Goal: Task Accomplishment & Management: Manage account settings

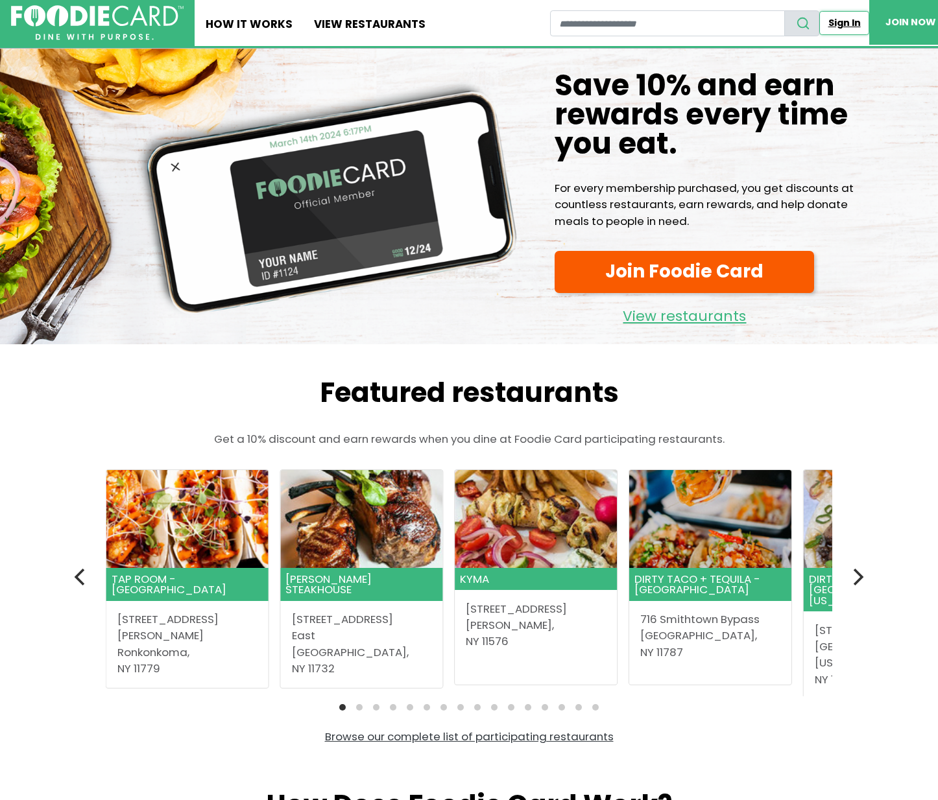
click at [849, 24] on link "Sign In" at bounding box center [844, 23] width 50 height 24
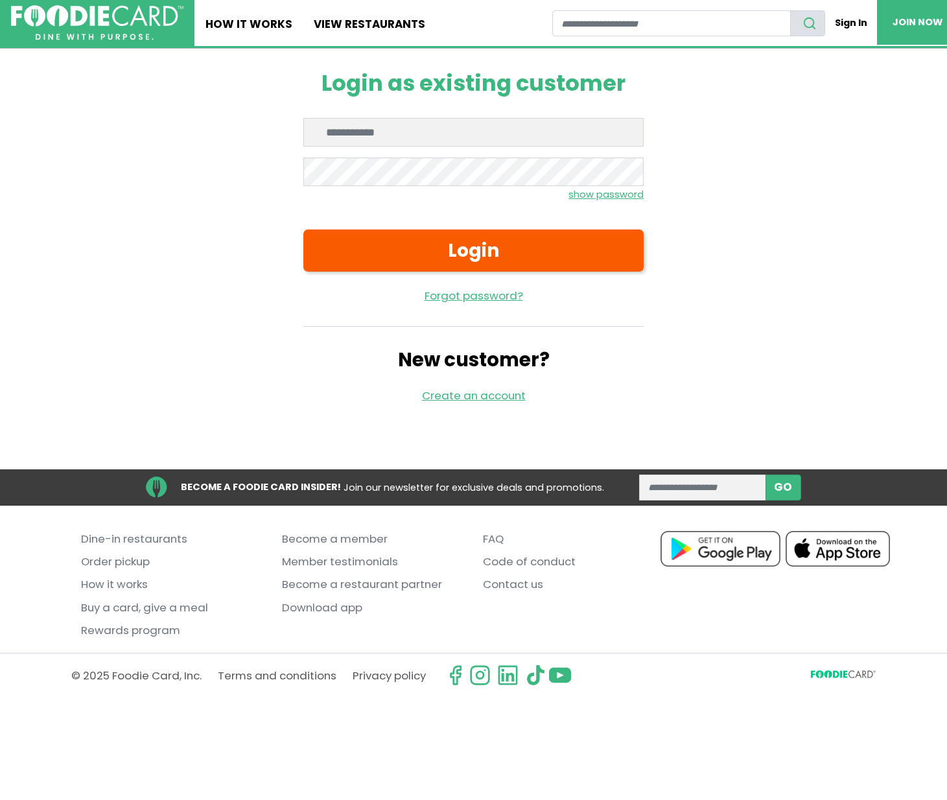
click at [407, 133] on input "Enter email" at bounding box center [474, 132] width 340 height 29
type input "**********"
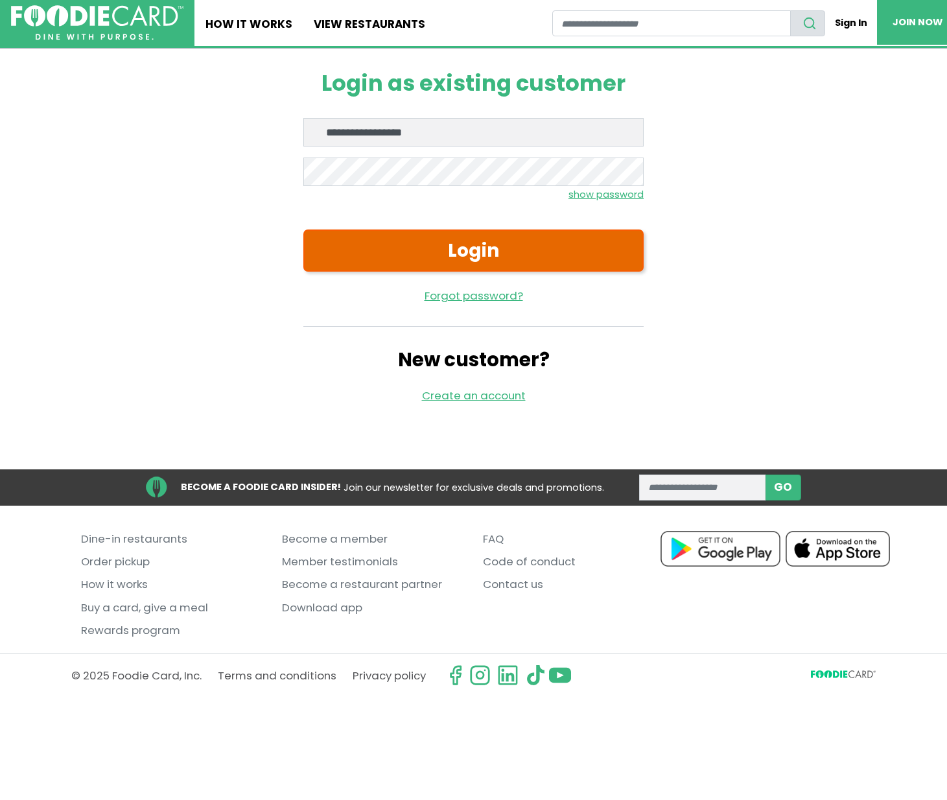
click at [350, 255] on button "Login" at bounding box center [474, 251] width 340 height 42
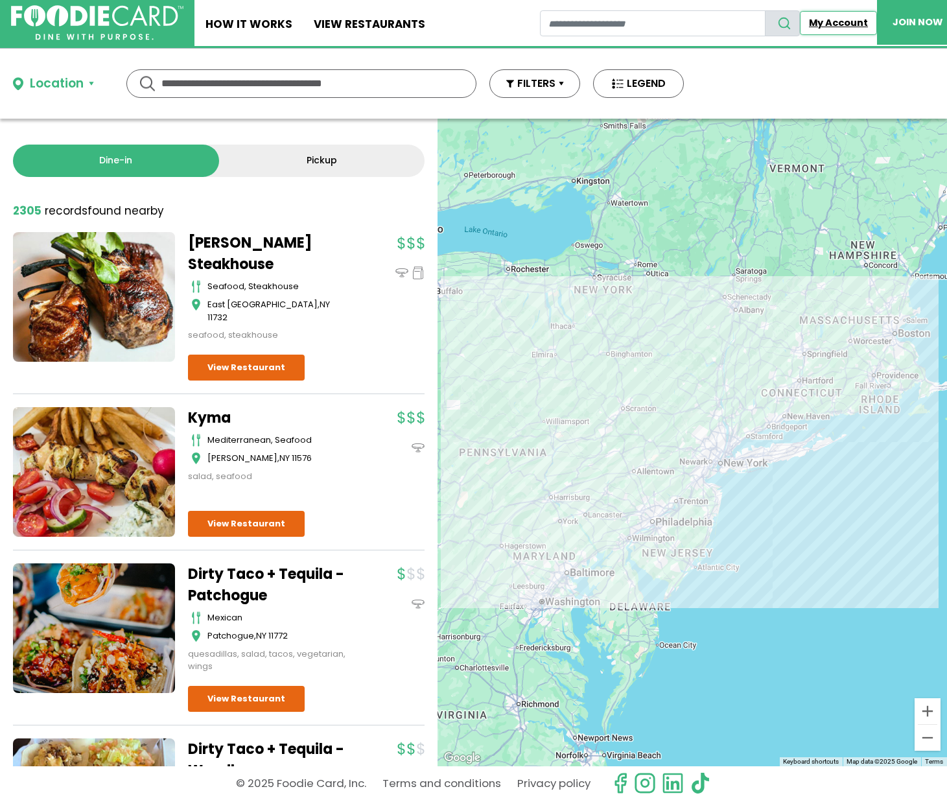
click at [844, 27] on link "My Account" at bounding box center [838, 23] width 77 height 24
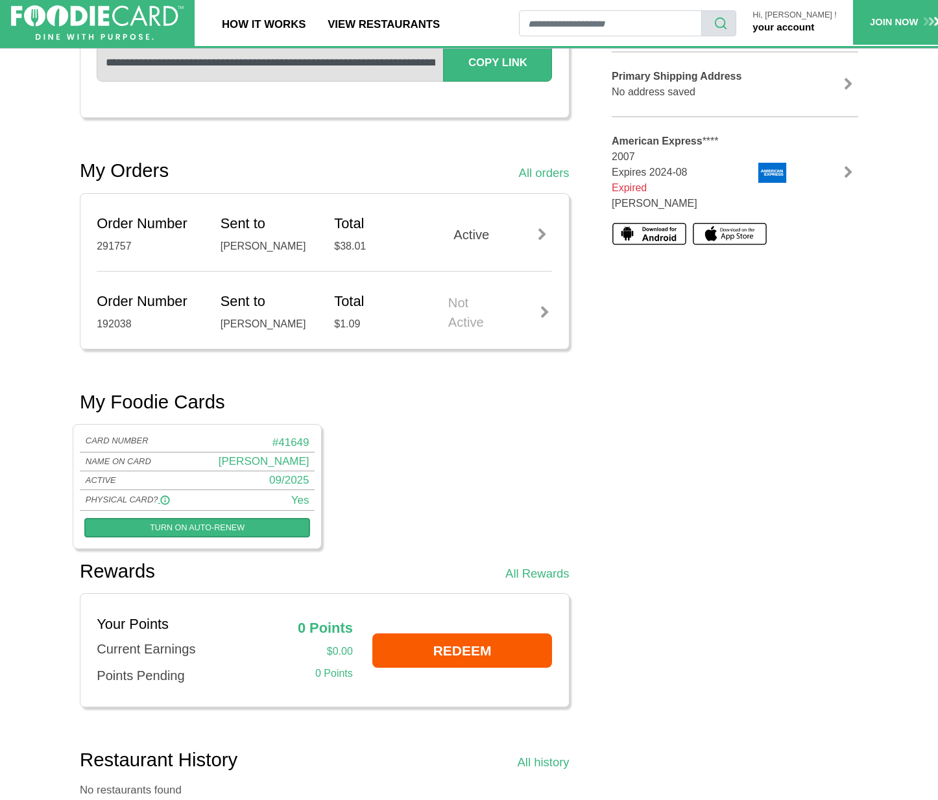
scroll to position [344, 0]
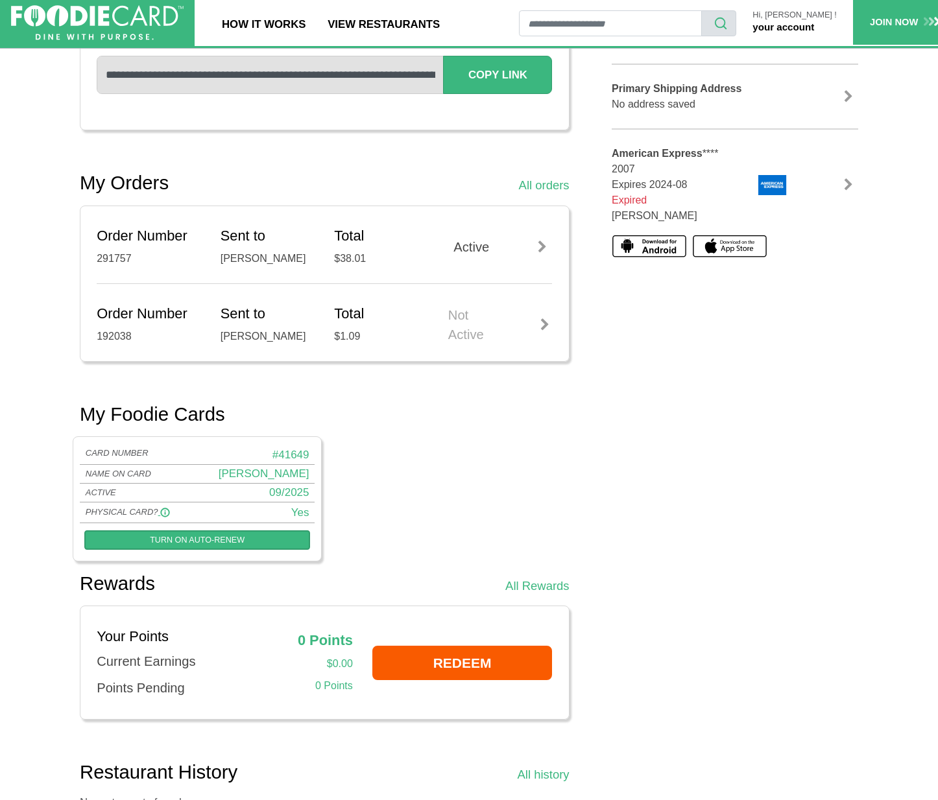
click at [814, 23] on link "your account" at bounding box center [783, 26] width 62 height 11
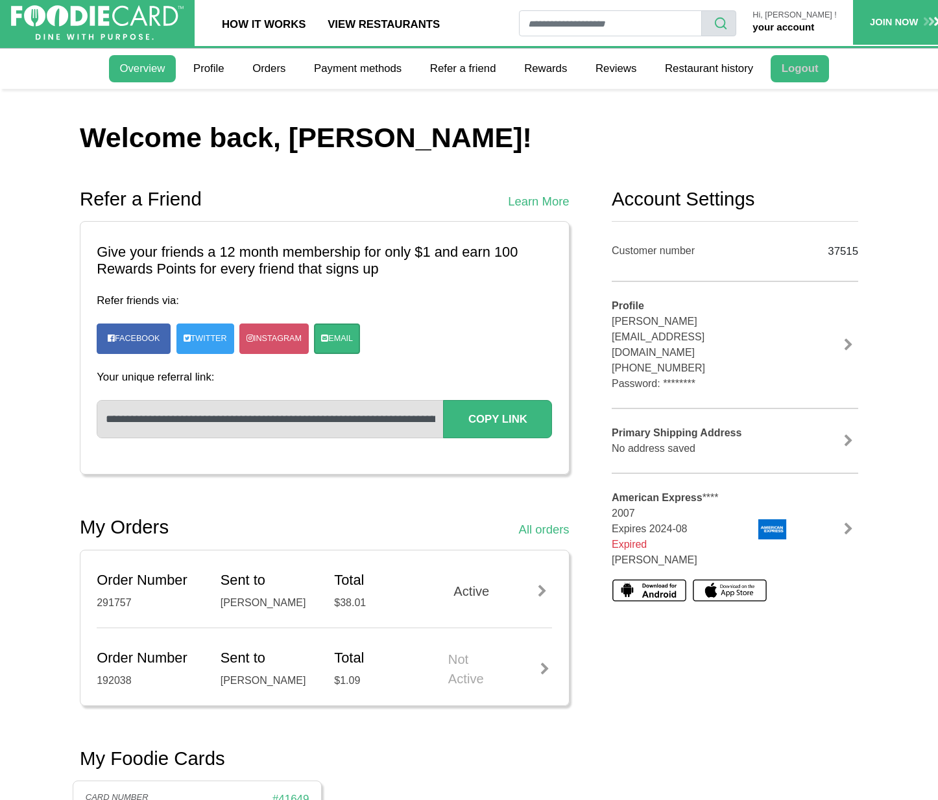
click at [794, 67] on link "Logout" at bounding box center [799, 68] width 58 height 27
